Goal: Task Accomplishment & Management: Manage account settings

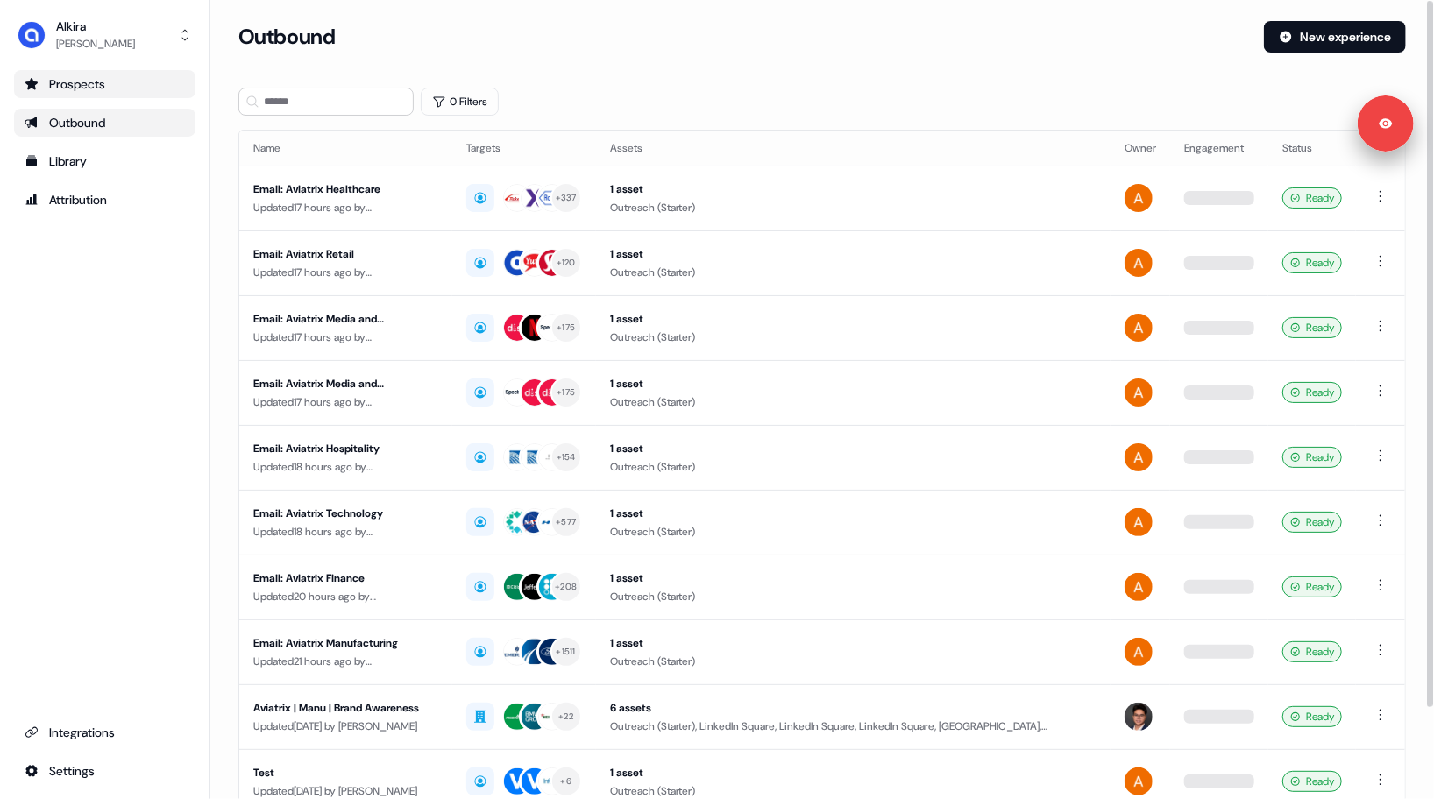
click at [104, 89] on div "Prospects" at bounding box center [105, 84] width 160 height 18
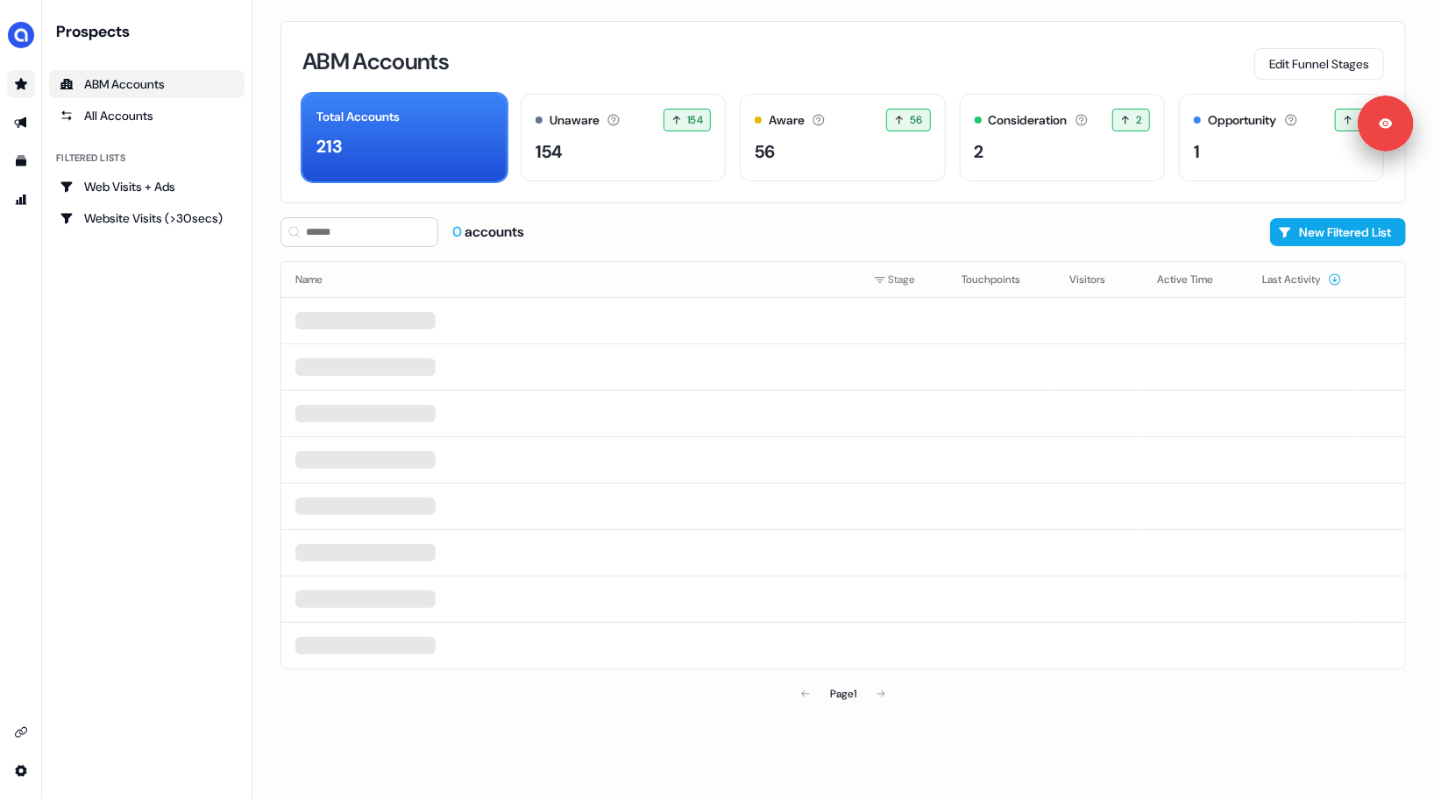
click at [1216, 229] on div "0 accounts New Filtered List" at bounding box center [842, 232] width 1125 height 30
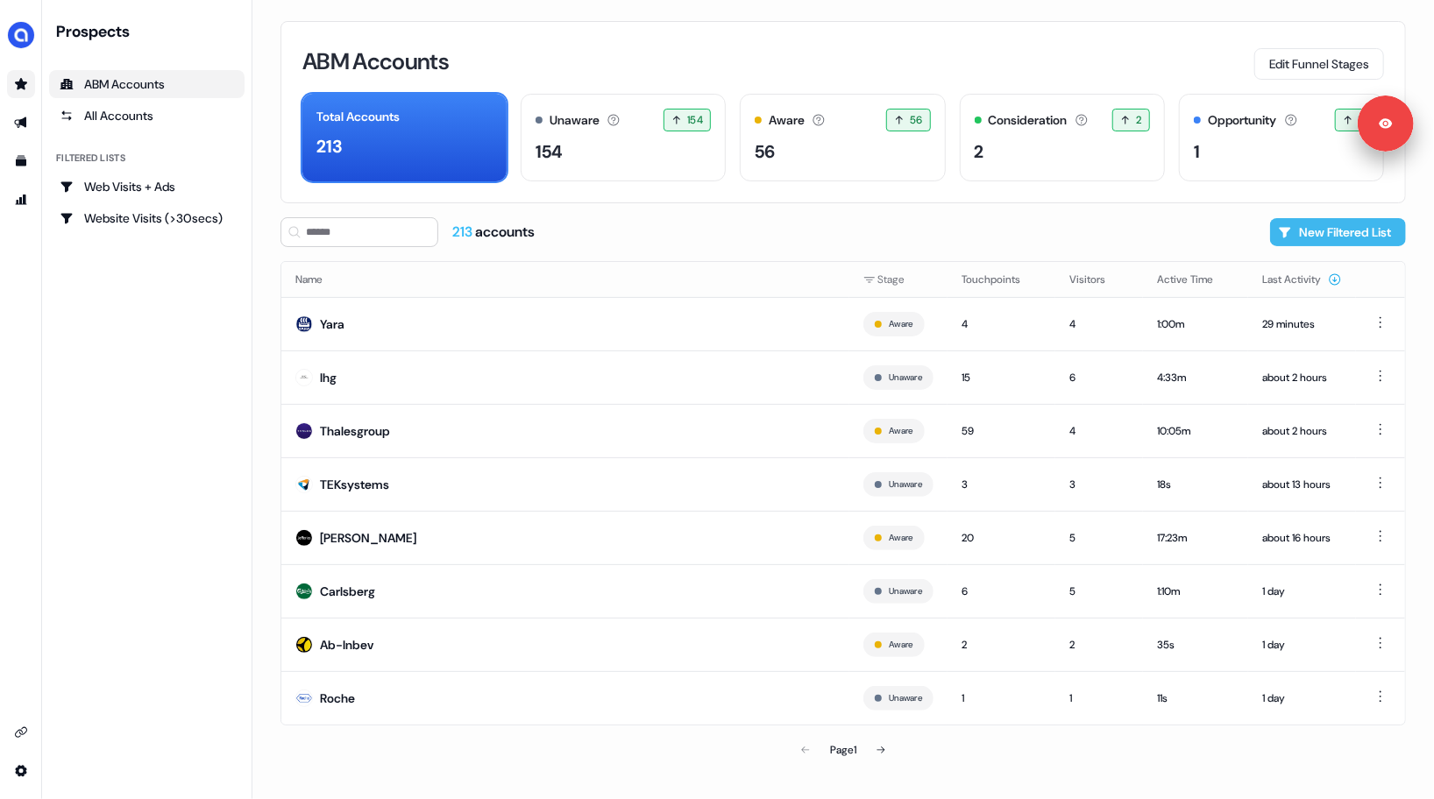
click at [1320, 236] on button "New Filtered List" at bounding box center [1338, 232] width 136 height 28
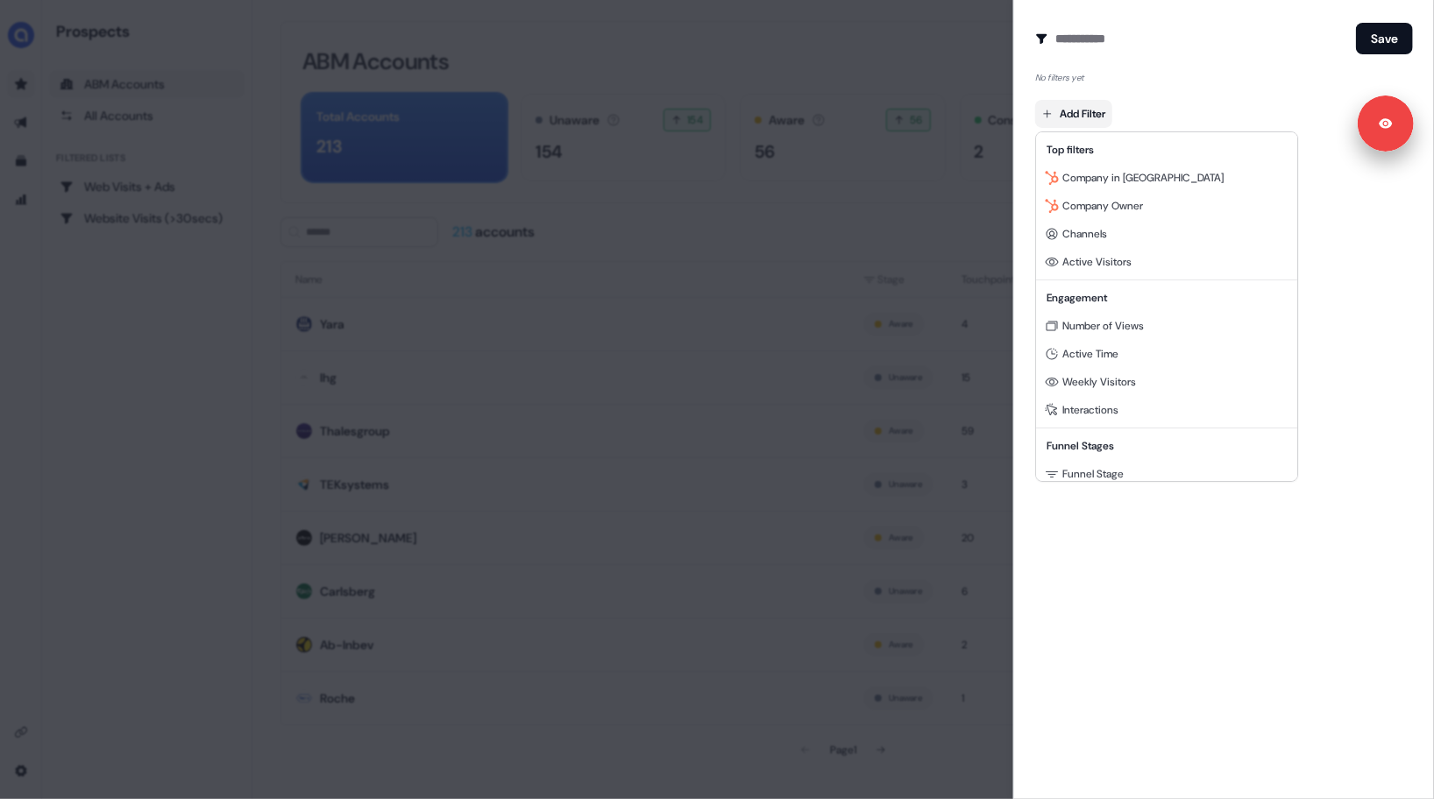
click at [1081, 123] on body "Signed in as [PERSON_NAME] Sign out For the best experience switch devices to a…" at bounding box center [717, 399] width 1434 height 799
click at [1126, 580] on div at bounding box center [717, 399] width 1434 height 799
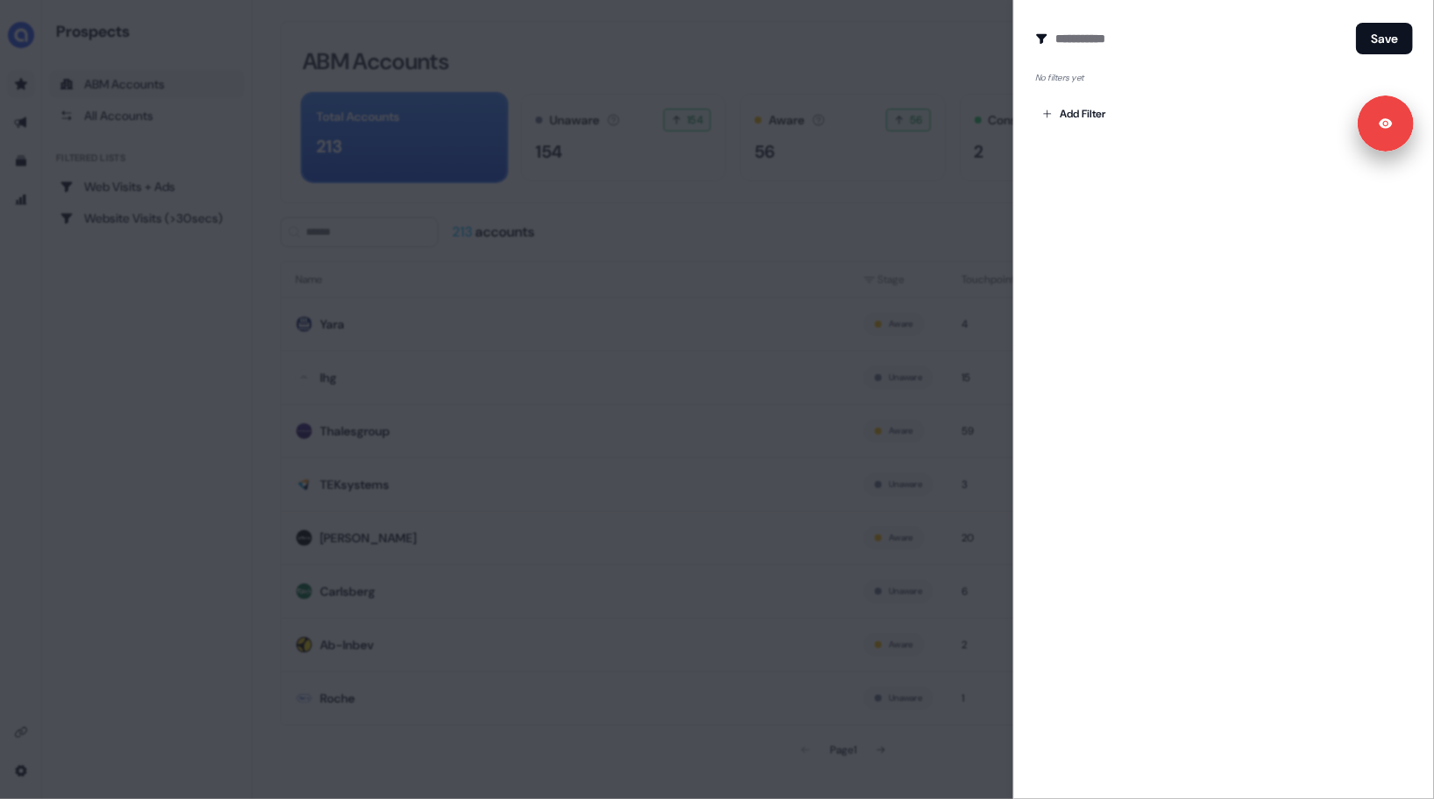
click at [771, 231] on div at bounding box center [717, 399] width 1434 height 799
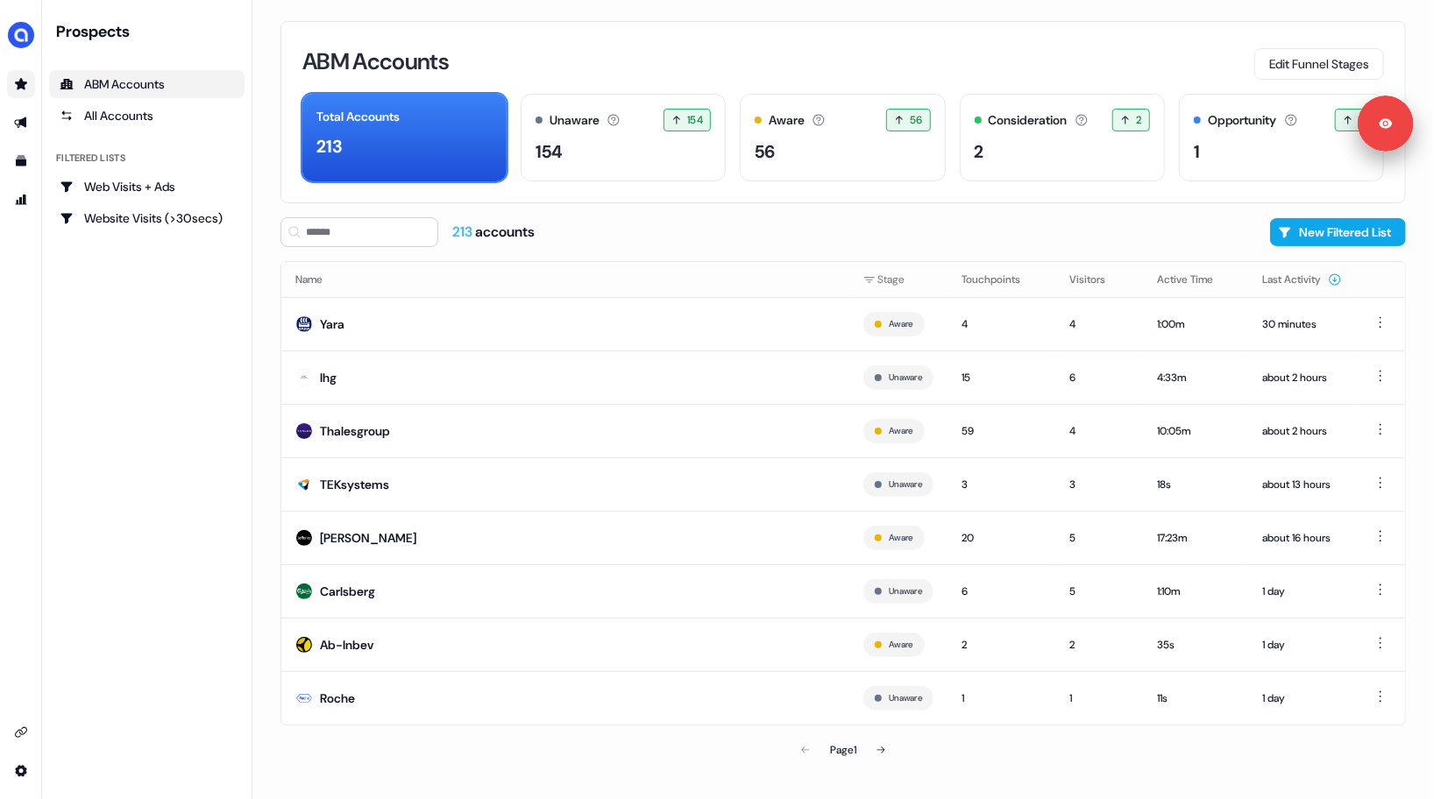
click at [58, 337] on div "Prospects ABM Accounts All Accounts Filtered lists Web Visits + Ads Website Vis…" at bounding box center [146, 399] width 195 height 757
click at [25, 240] on div "side nav menu" at bounding box center [20, 427] width 41 height 715
click at [19, 234] on div "side nav menu" at bounding box center [20, 427] width 41 height 715
click at [23, 122] on icon "Go to outbound experience" at bounding box center [20, 122] width 12 height 11
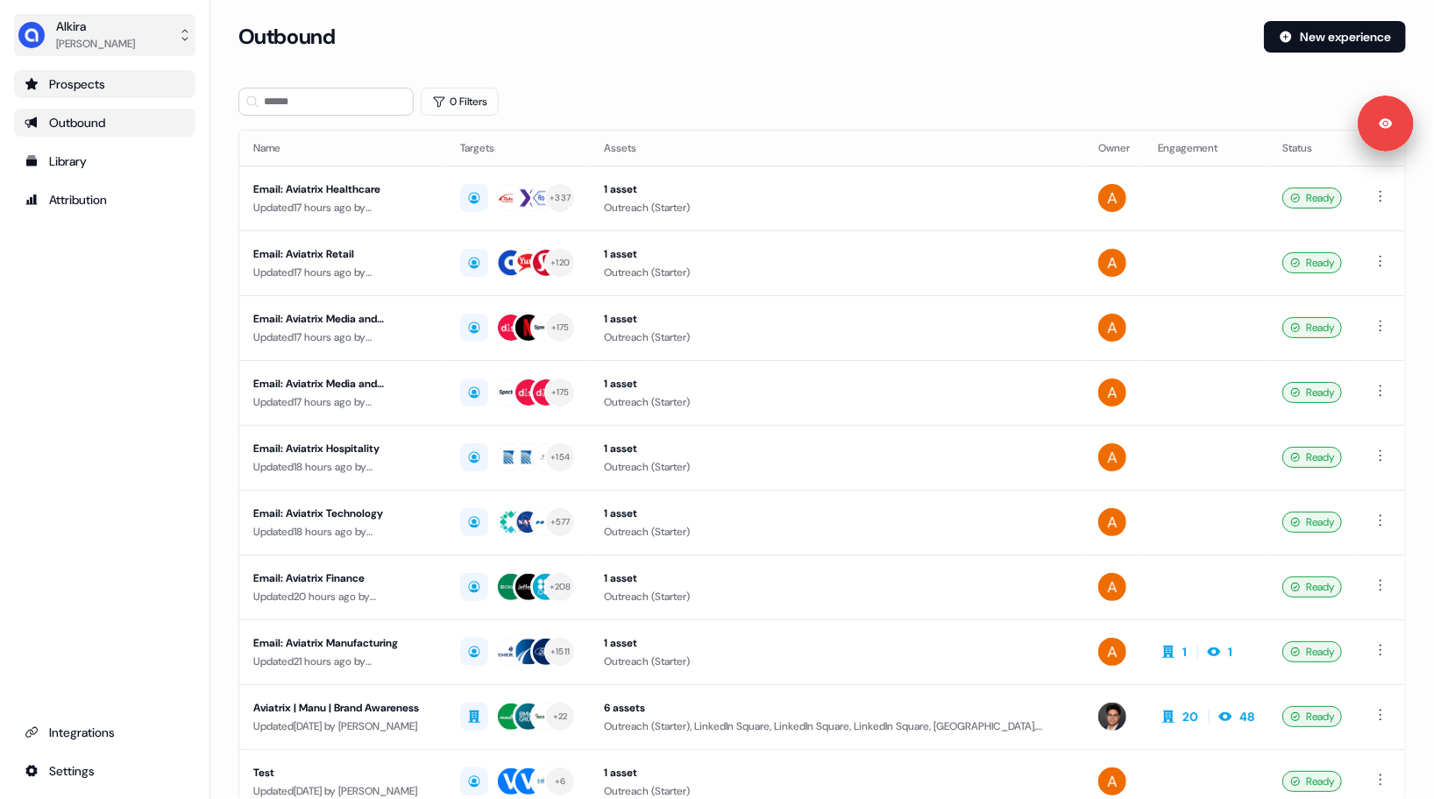
click at [87, 26] on div "Alkira" at bounding box center [95, 27] width 79 height 18
click at [124, 145] on div "Logout" at bounding box center [104, 146] width 166 height 32
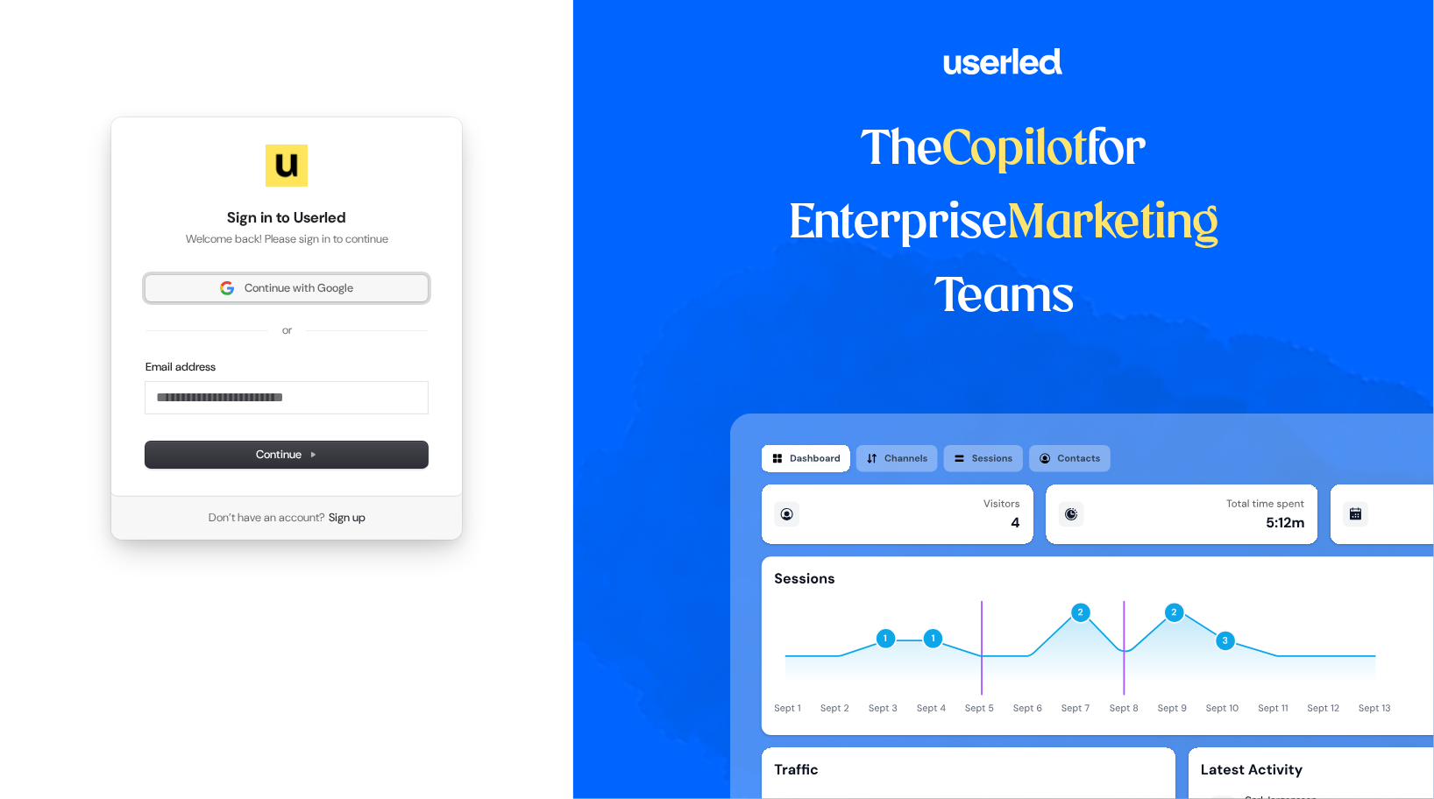
click at [268, 287] on span "Continue with Google" at bounding box center [298, 288] width 109 height 16
